Goal: Transaction & Acquisition: Obtain resource

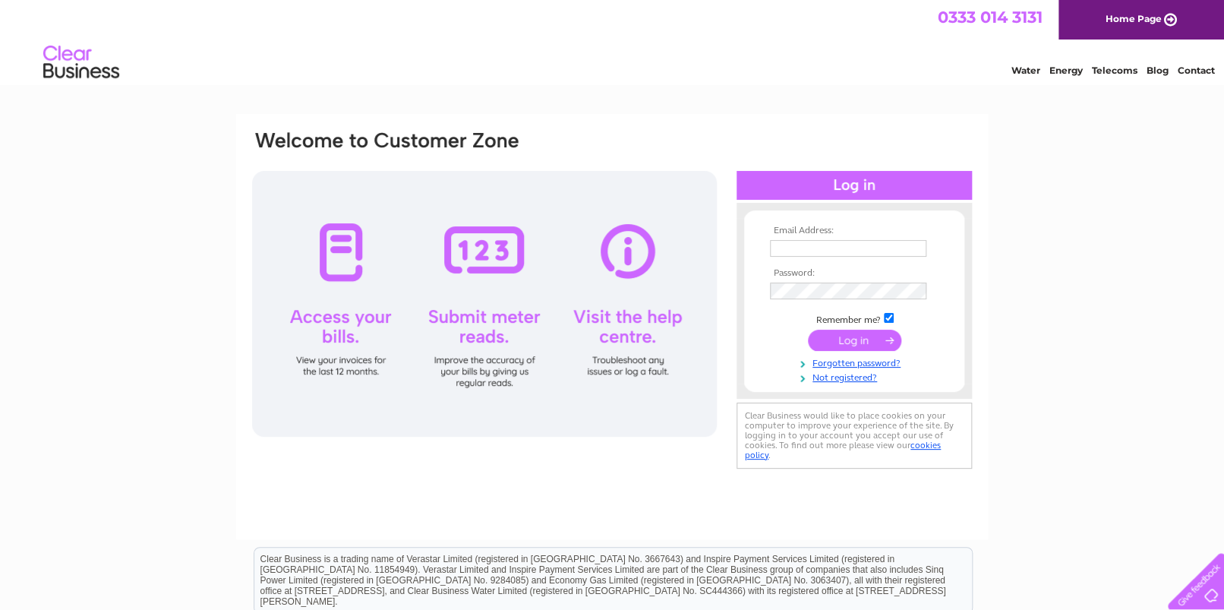
type input "vashman@m7ms.co.uk"
click at [844, 335] on input "submit" at bounding box center [854, 340] width 93 height 21
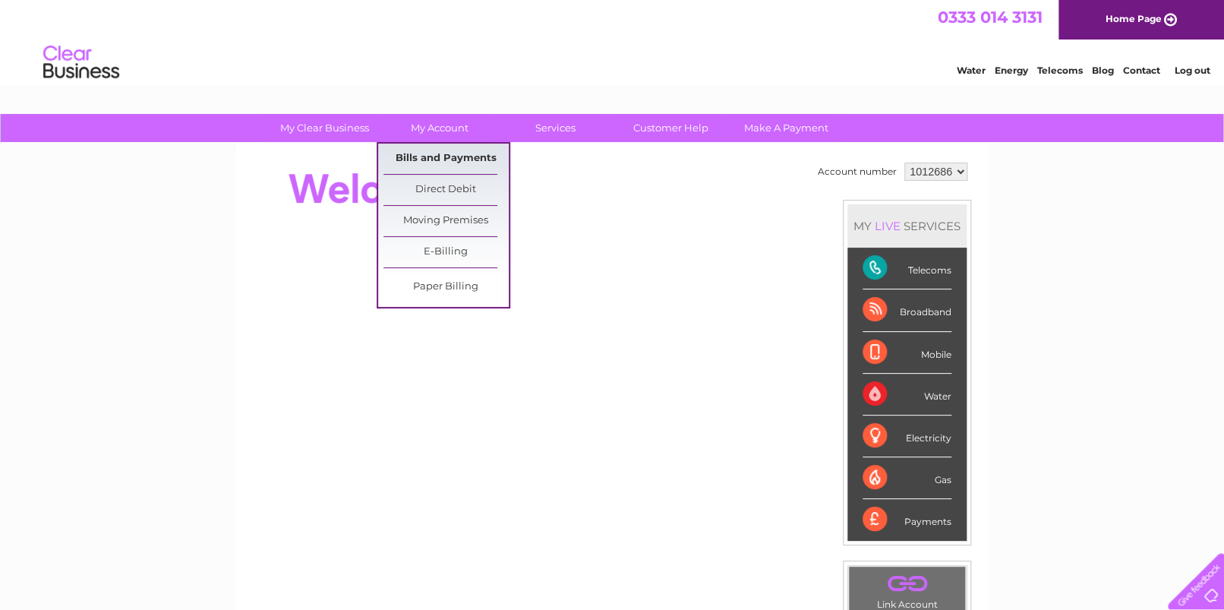
click at [431, 156] on link "Bills and Payments" at bounding box center [446, 159] width 125 height 30
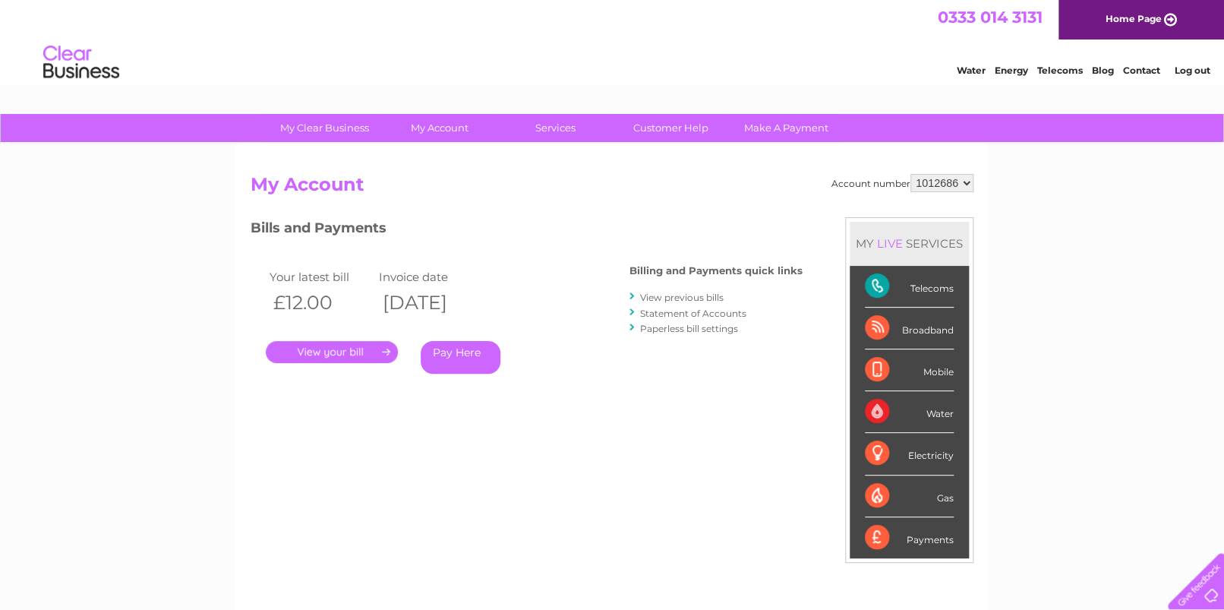
click at [360, 354] on link "." at bounding box center [332, 352] width 132 height 22
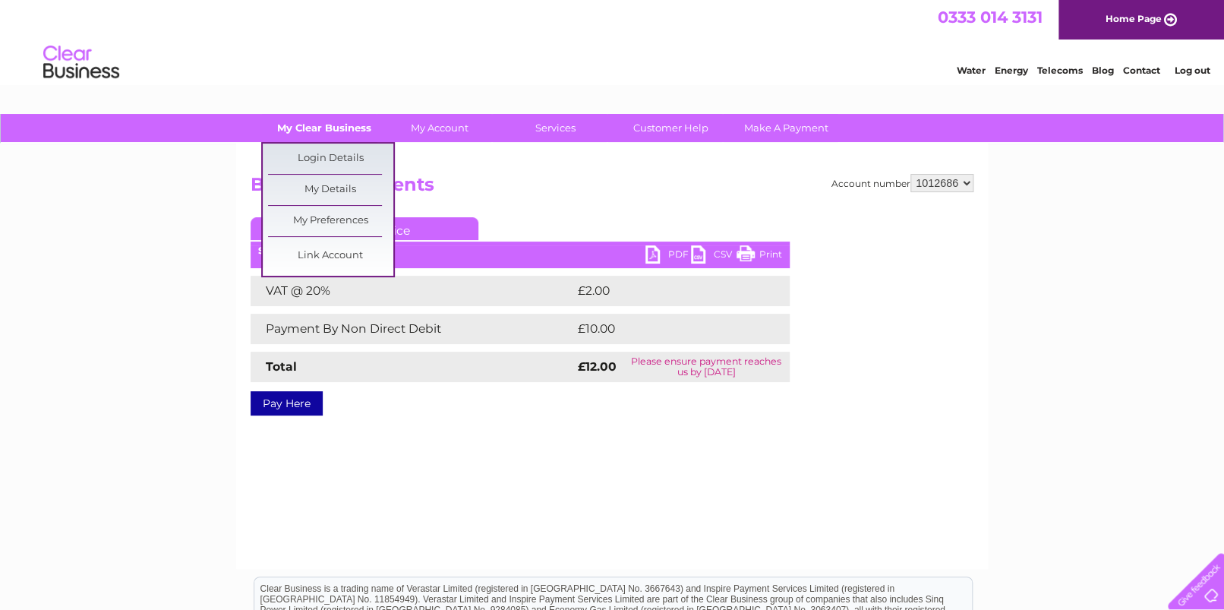
click at [304, 125] on link "My Clear Business" at bounding box center [324, 128] width 125 height 28
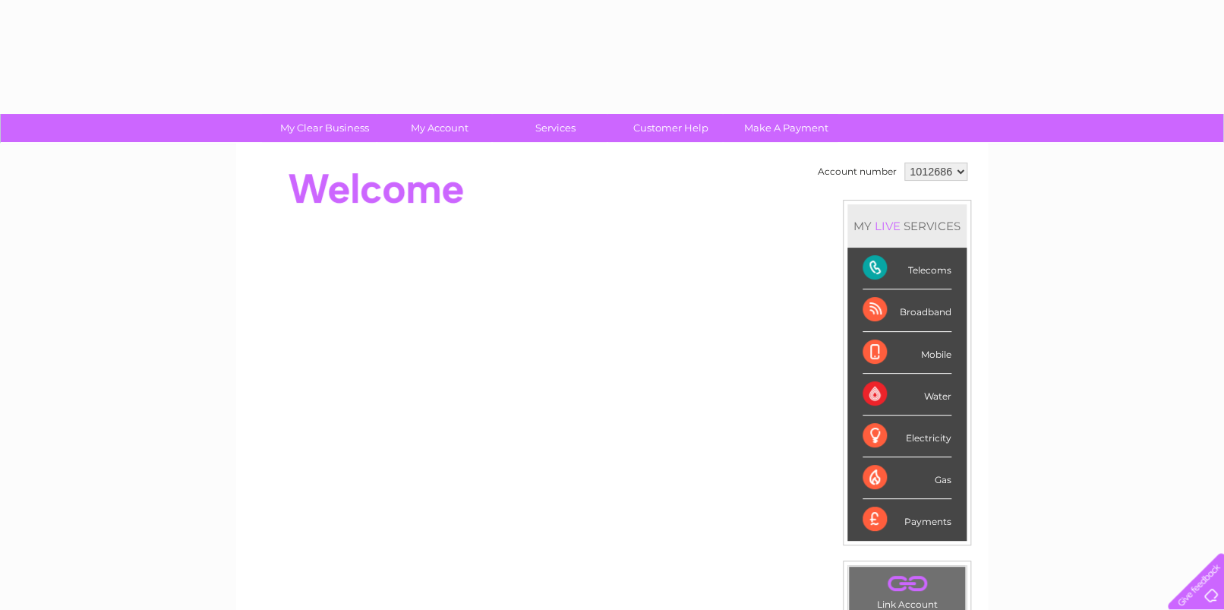
click at [443, 155] on div "Account number 1012686 MY LIVE SERVICES Telecoms Broadband Mobile Water Electri…" at bounding box center [612, 426] width 752 height 564
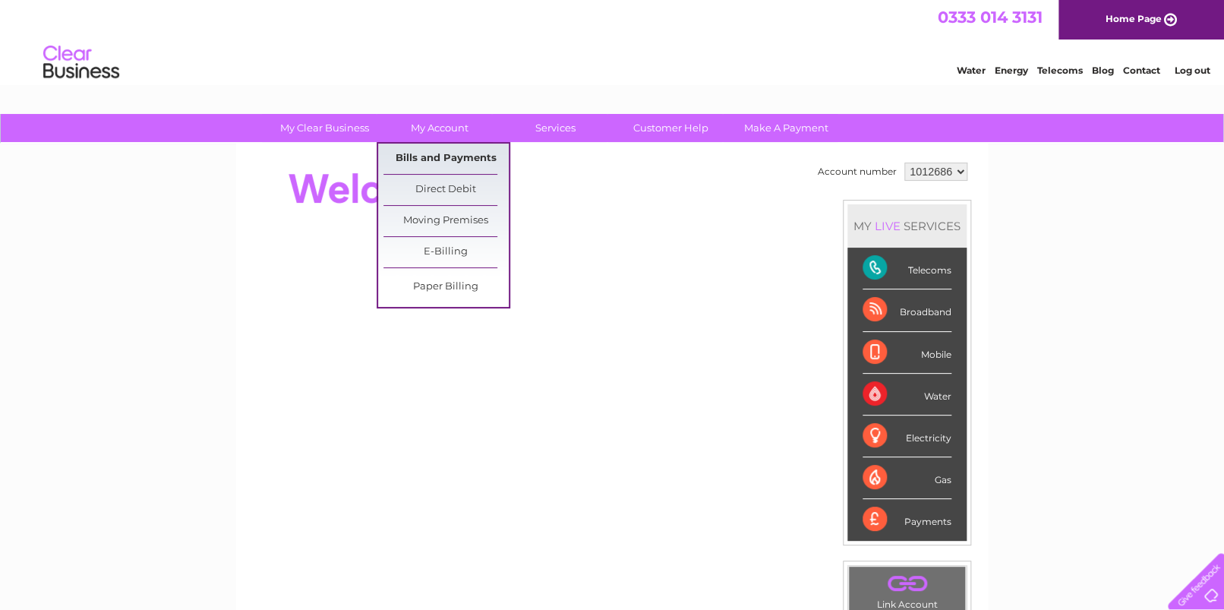
click at [434, 151] on link "Bills and Payments" at bounding box center [446, 159] width 125 height 30
click at [432, 157] on link "Bills and Payments" at bounding box center [446, 159] width 125 height 30
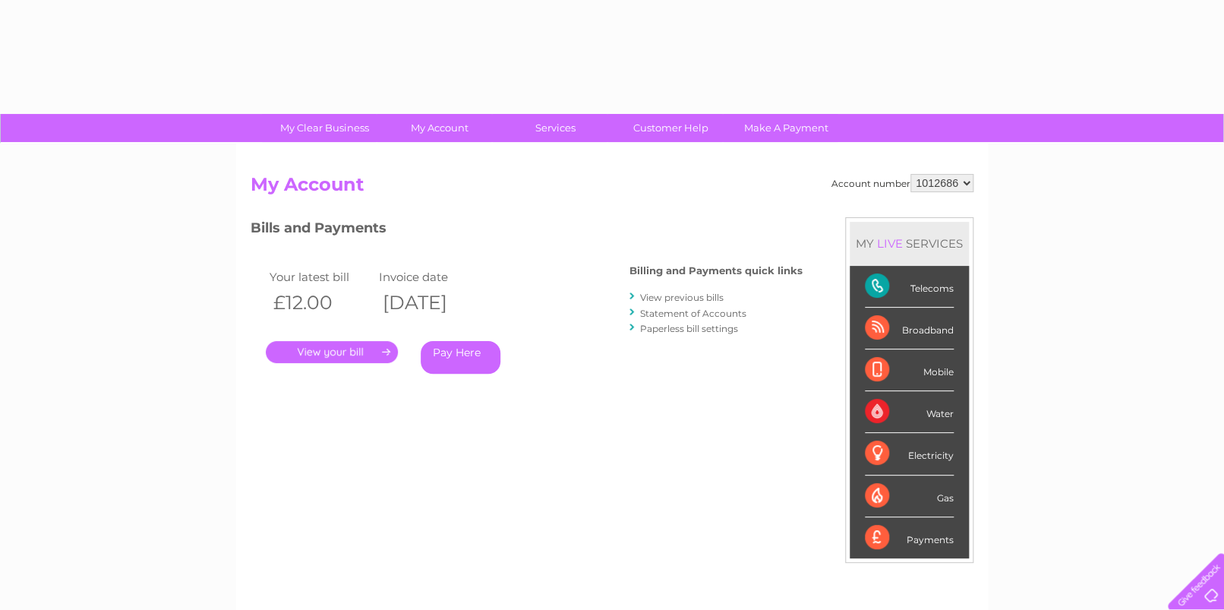
click at [356, 353] on link "." at bounding box center [332, 352] width 132 height 22
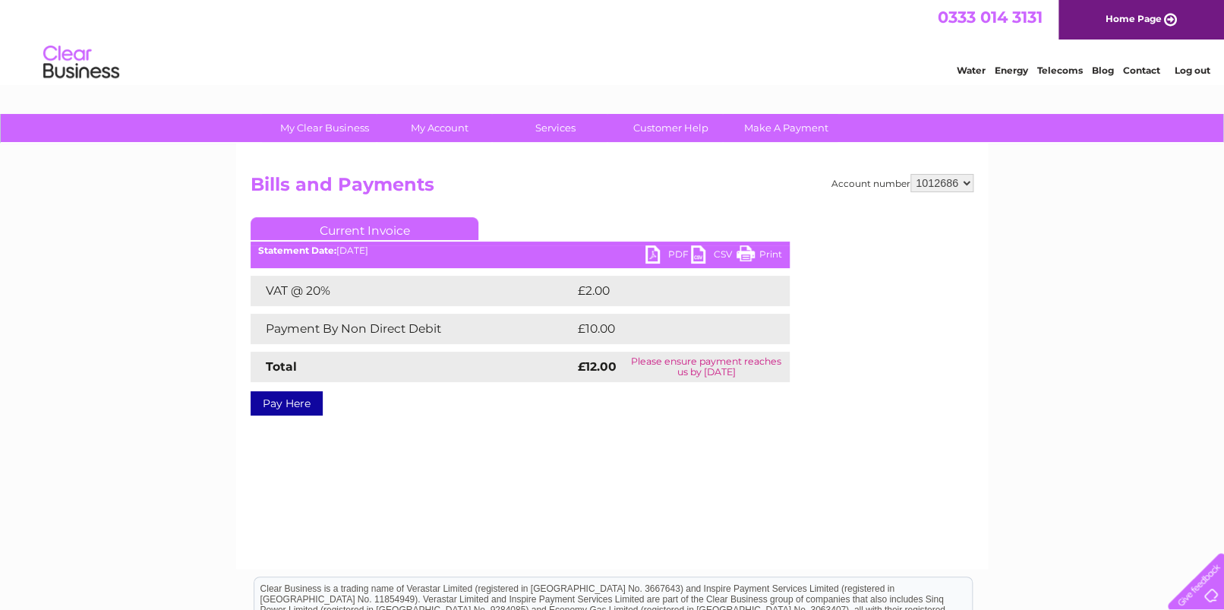
click at [674, 256] on link "PDF" at bounding box center [669, 256] width 46 height 22
